Goal: Answer question/provide support: Answer question/provide support

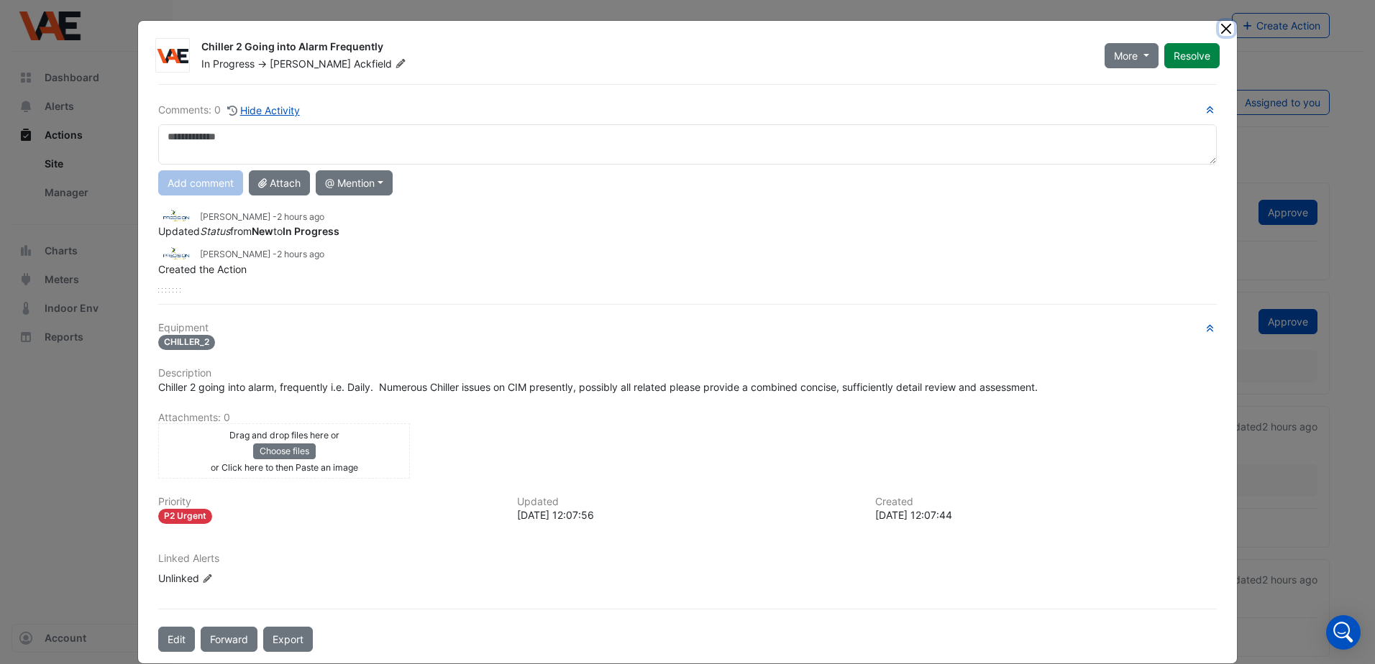
click at [1219, 29] on button "Close" at bounding box center [1226, 28] width 15 height 15
